Goal: Task Accomplishment & Management: Use online tool/utility

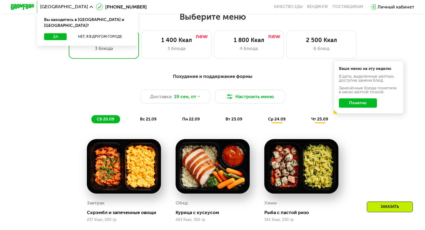
scroll to position [425, 0]
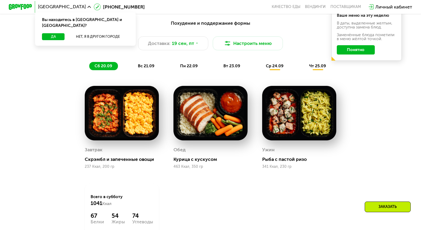
click at [193, 65] on div "пн 22.09" at bounding box center [189, 66] width 29 height 8
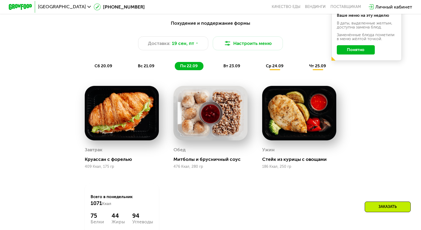
click at [233, 68] on span "вт 23.09" at bounding box center [231, 65] width 17 height 5
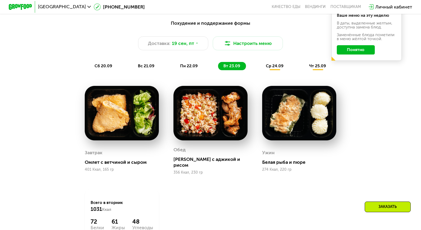
click at [285, 70] on div "ср 24.09" at bounding box center [274, 66] width 29 height 8
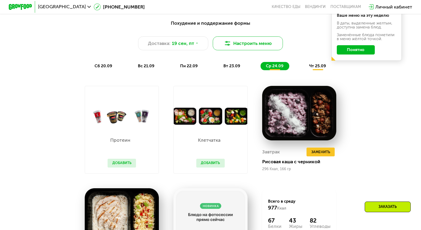
click at [260, 46] on button "Настроить меню" at bounding box center [248, 43] width 70 height 14
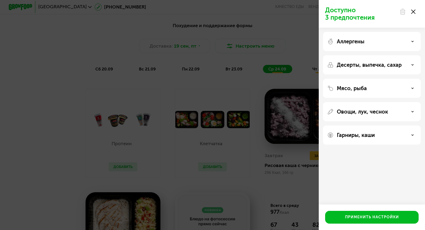
click at [343, 44] on div "Аллергены" at bounding box center [372, 41] width 98 height 19
click at [413, 41] on use at bounding box center [412, 41] width 2 height 1
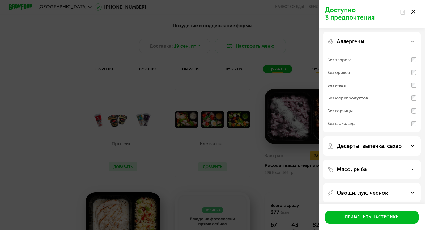
click at [405, 143] on div "Десерты, выпечка, сахар" at bounding box center [371, 146] width 89 height 6
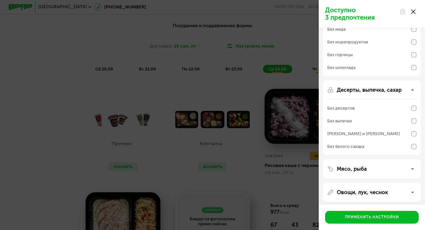
scroll to position [82, 0]
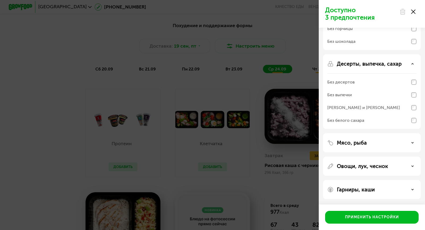
click at [393, 142] on div "Мясо, рыба" at bounding box center [371, 142] width 89 height 6
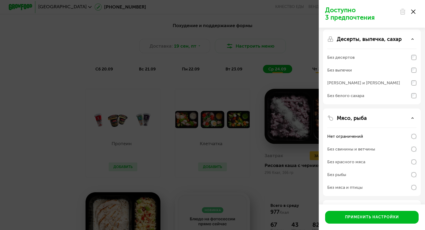
scroll to position [150, 0]
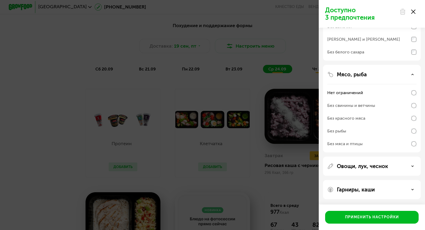
click at [378, 164] on p "Овощи, лук, чеснок" at bounding box center [362, 166] width 51 height 6
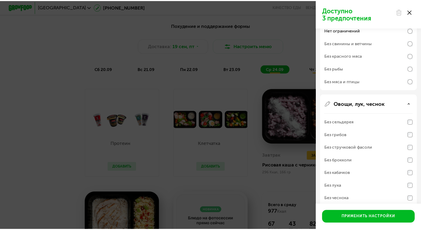
scroll to position [244, 0]
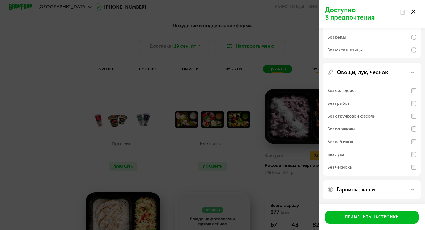
click at [362, 187] on p "Гарниры, каши" at bounding box center [356, 189] width 38 height 6
click at [349, 93] on div "Без сельдерея" at bounding box center [341, 90] width 29 height 6
click at [347, 104] on div "Без грибов" at bounding box center [338, 103] width 22 height 6
click at [353, 118] on div "Без стручковой фасоли" at bounding box center [351, 116] width 48 height 6
click at [339, 131] on div "Без брокколи" at bounding box center [341, 129] width 28 height 6
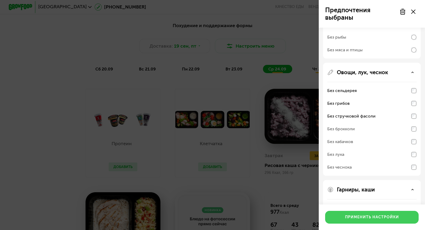
click at [347, 217] on div "Применить настройки" at bounding box center [372, 216] width 54 height 5
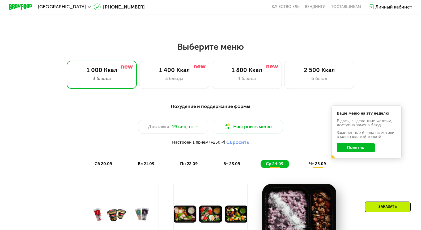
scroll to position [398, 0]
